Goal: Information Seeking & Learning: Learn about a topic

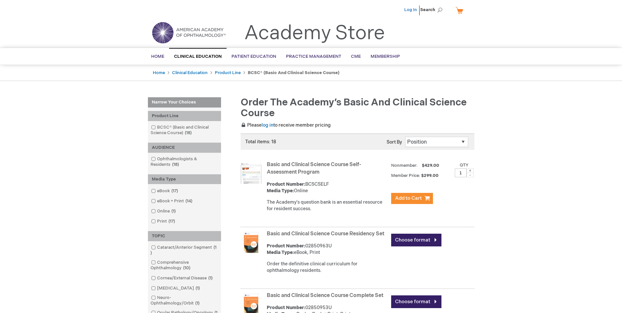
click at [414, 8] on link "Log In" at bounding box center [410, 9] width 13 height 5
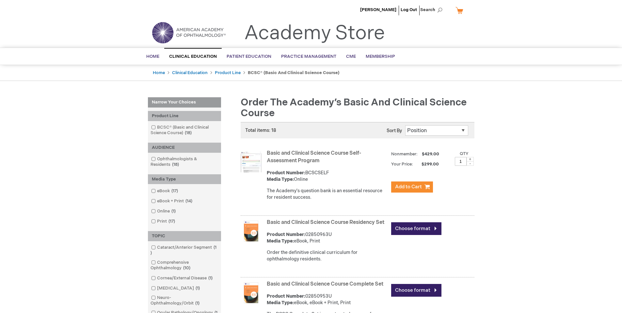
click at [384, 6] on li "[PERSON_NAME]" at bounding box center [379, 10] width 40 height 20
click at [385, 9] on span "[PERSON_NAME]" at bounding box center [378, 9] width 36 height 5
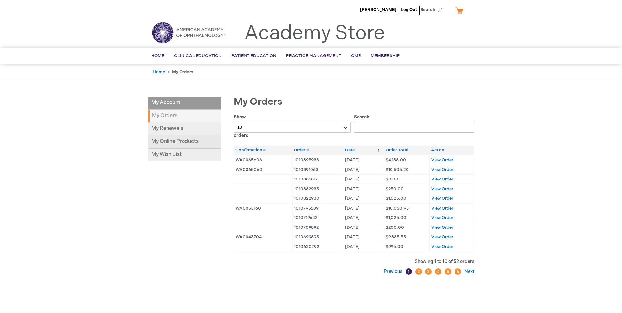
click at [176, 143] on link "My Online Products" at bounding box center [184, 142] width 73 height 13
click at [444, 171] on span "View Order" at bounding box center [443, 169] width 22 height 5
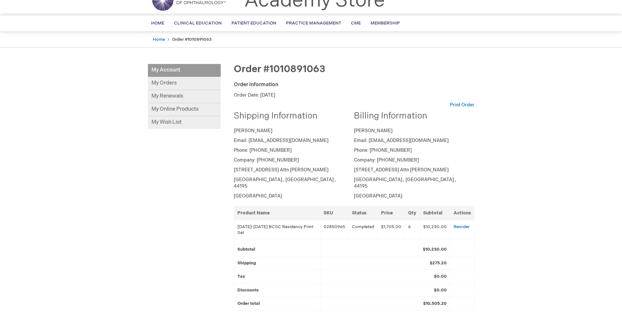
scroll to position [65, 0]
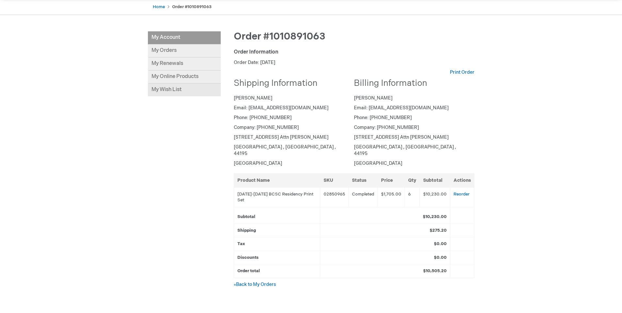
click at [189, 84] on link "My Wish List" at bounding box center [184, 90] width 73 height 13
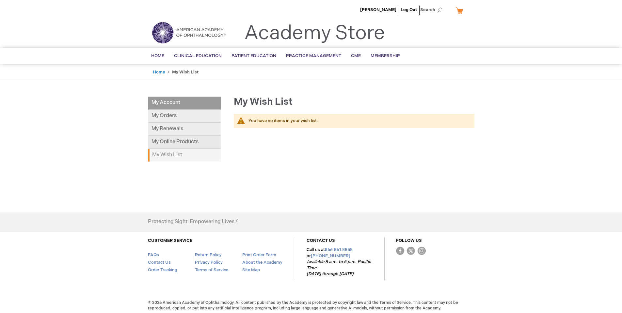
click at [189, 141] on link "My Online Products" at bounding box center [184, 142] width 73 height 13
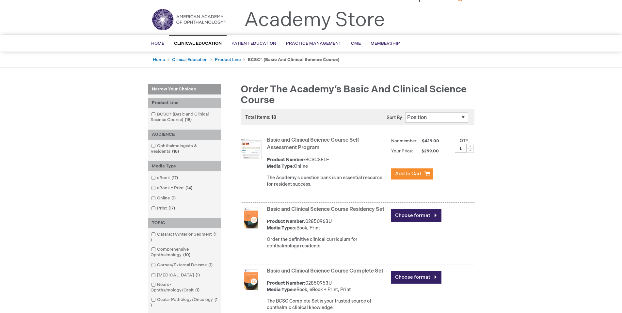
scroll to position [33, 0]
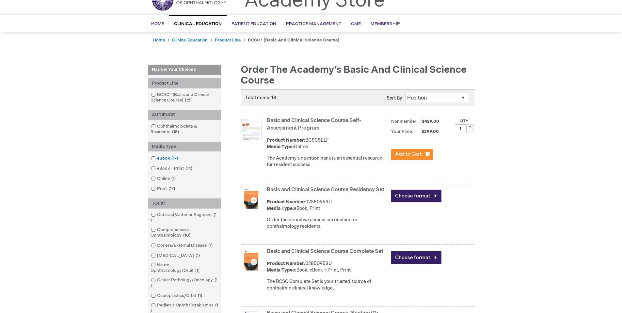
click at [161, 156] on link "eBook 17 items" at bounding box center [165, 159] width 31 height 6
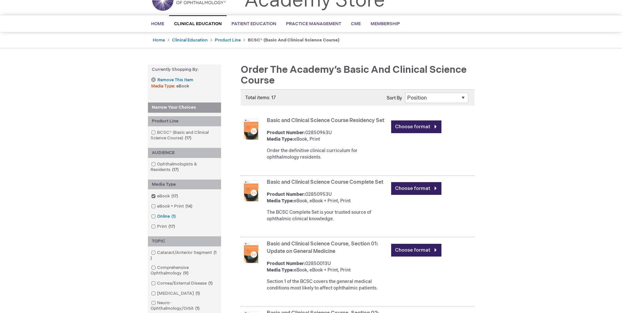
click at [162, 216] on link "Online 1 item" at bounding box center [164, 217] width 29 height 6
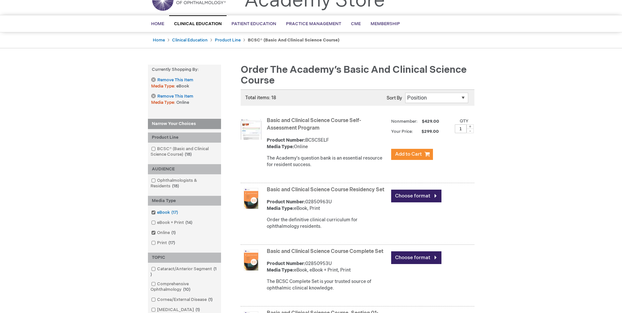
click at [164, 213] on link "eBook 17 items" at bounding box center [165, 213] width 31 height 6
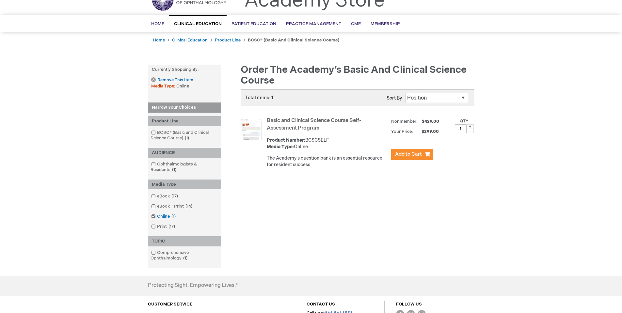
click at [157, 216] on span at bounding box center [157, 216] width 0 height 5
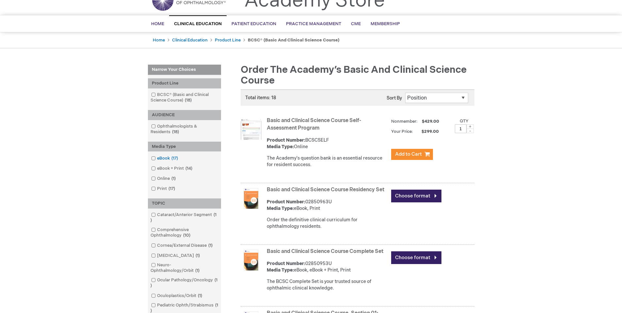
click at [150, 156] on input "checkbox" at bounding box center [151, 158] width 4 height 4
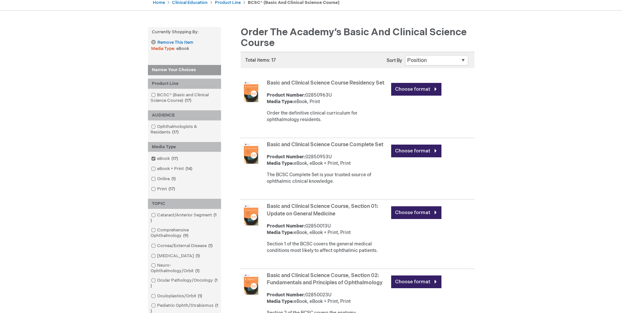
scroll to position [65, 0]
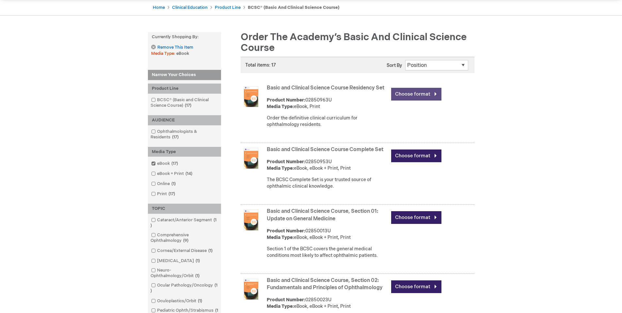
click at [412, 94] on link "Choose format" at bounding box center [416, 94] width 50 height 13
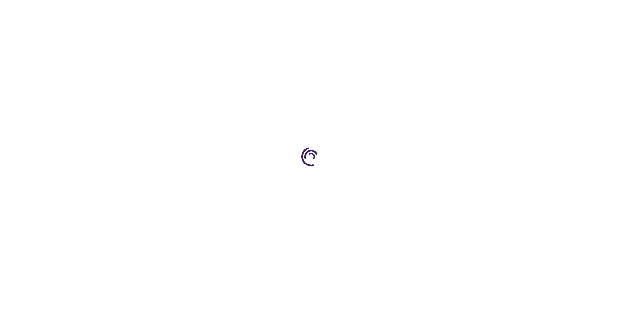
type input "0"
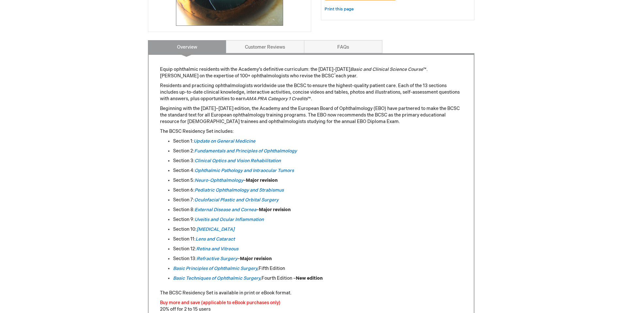
scroll to position [229, 0]
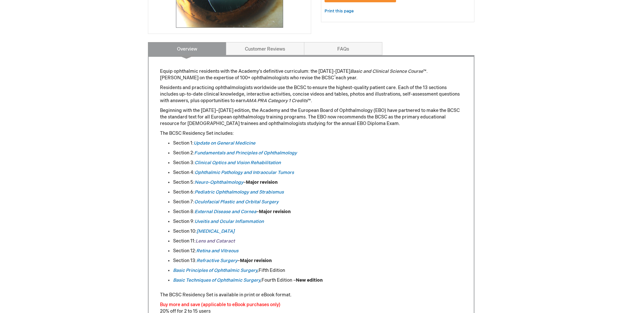
click at [223, 241] on em "Lens and Cataract" at bounding box center [215, 242] width 39 height 6
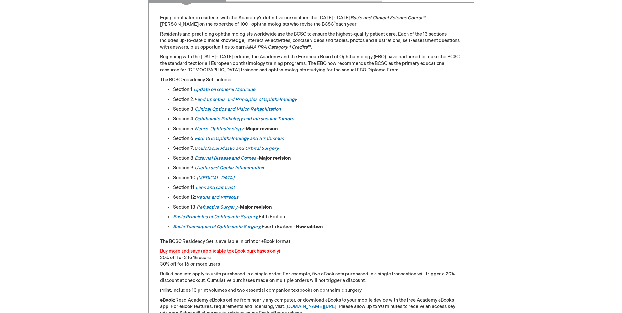
scroll to position [294, 0]
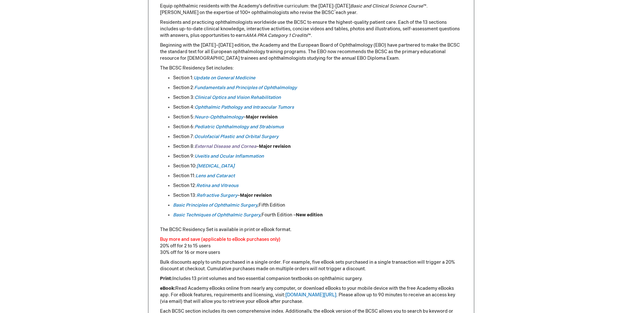
click at [253, 146] on link "External Disease and Cornea" at bounding box center [226, 147] width 62 height 6
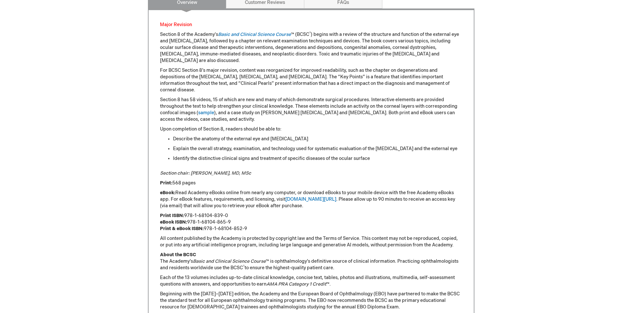
scroll to position [327, 0]
click at [306, 196] on link "[DOMAIN_NAME][URL]" at bounding box center [311, 199] width 51 height 6
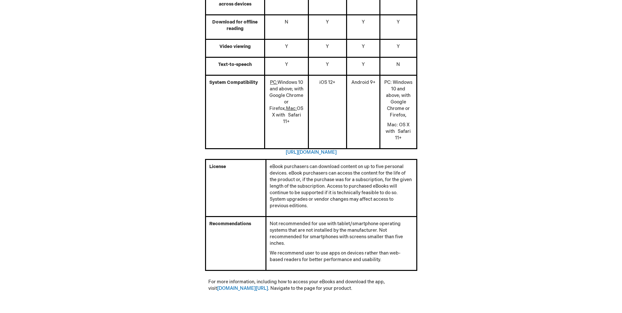
scroll to position [294, 0]
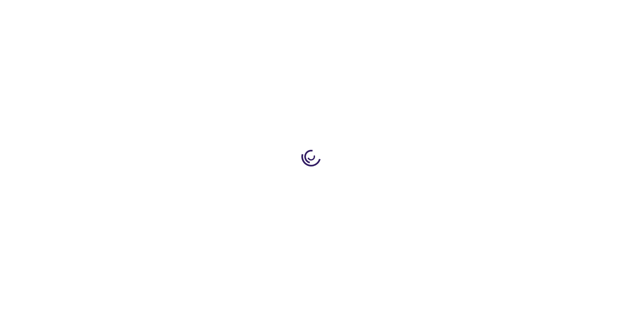
type input "0"
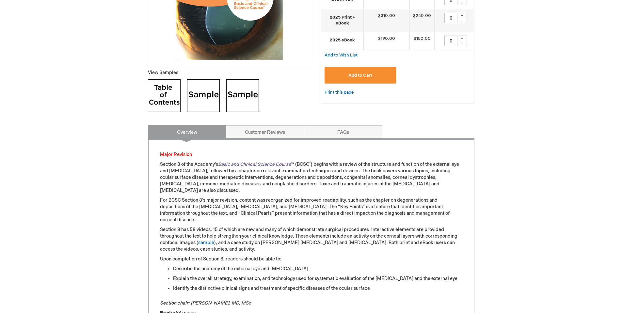
scroll to position [196, 0]
click at [327, 129] on link "FAQs" at bounding box center [343, 132] width 78 height 13
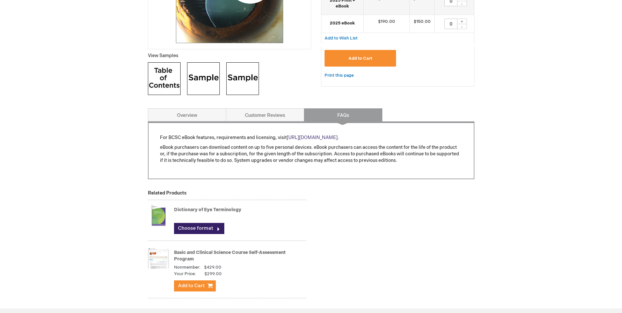
scroll to position [229, 0]
